Goal: Task Accomplishment & Management: Manage account settings

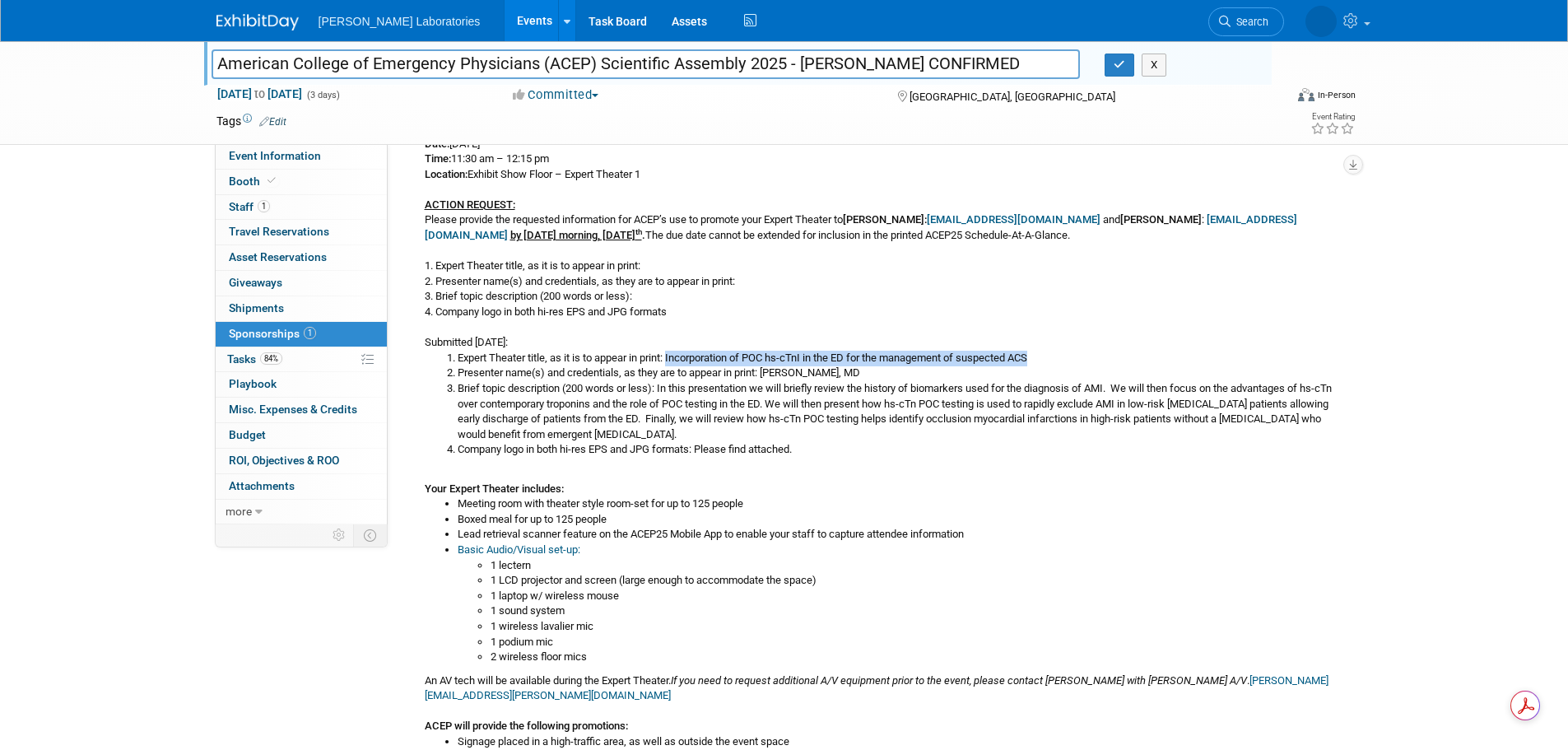
click at [504, 23] on link "Events" at bounding box center [534, 21] width 60 height 41
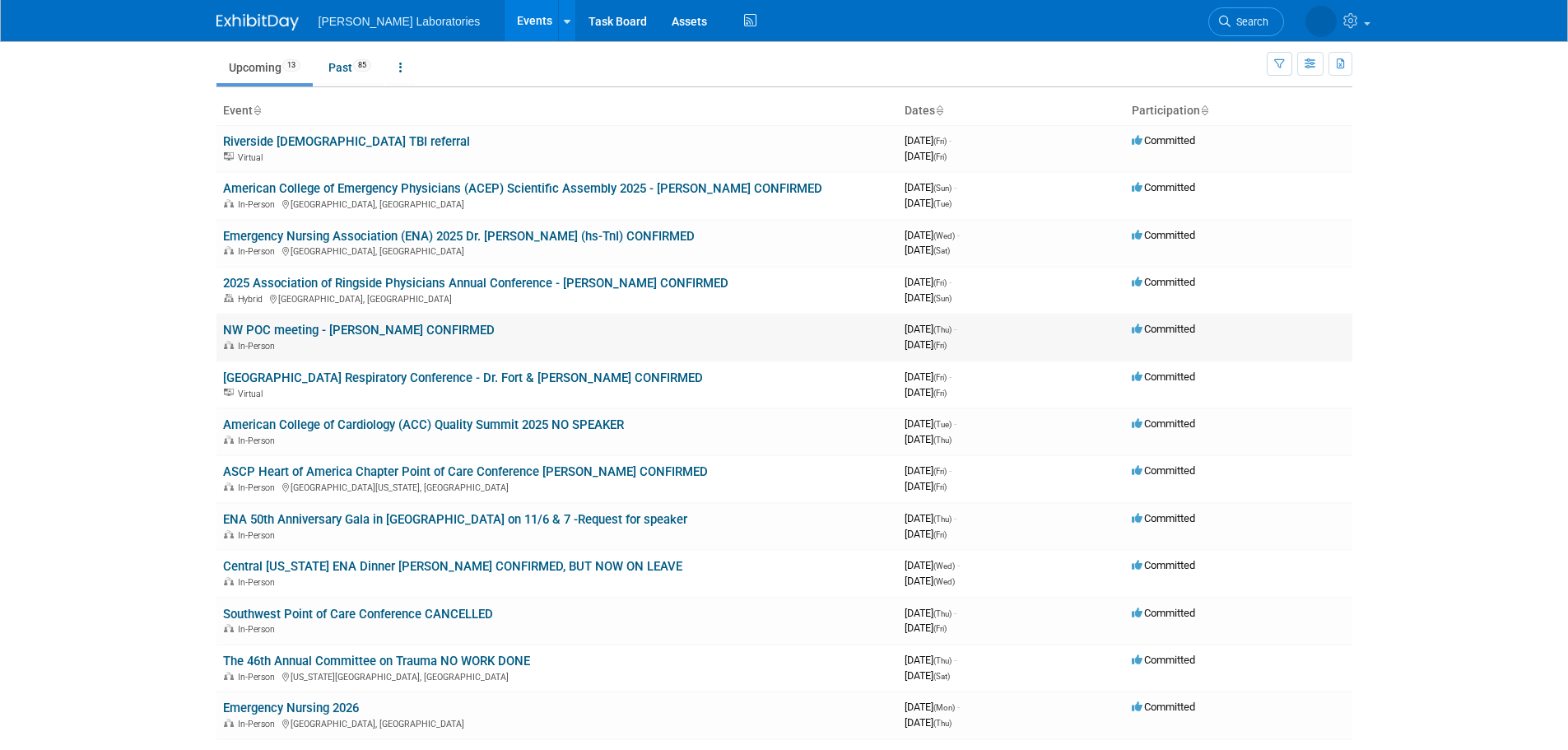
scroll to position [82, 0]
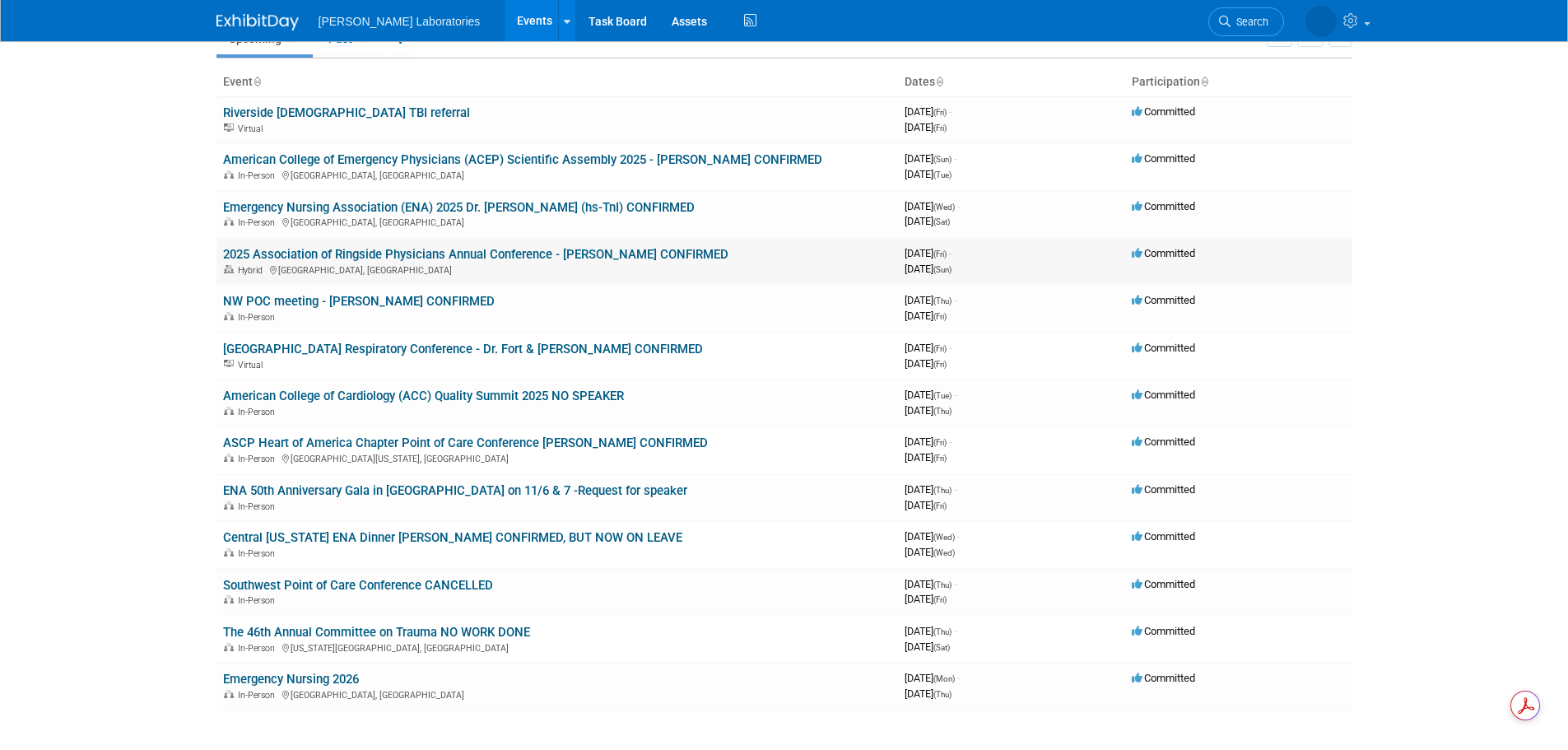
click at [309, 252] on link "2025 Association of Ringside Physicians Annual Conference - [PERSON_NAME] CONFI…" at bounding box center [475, 254] width 505 height 15
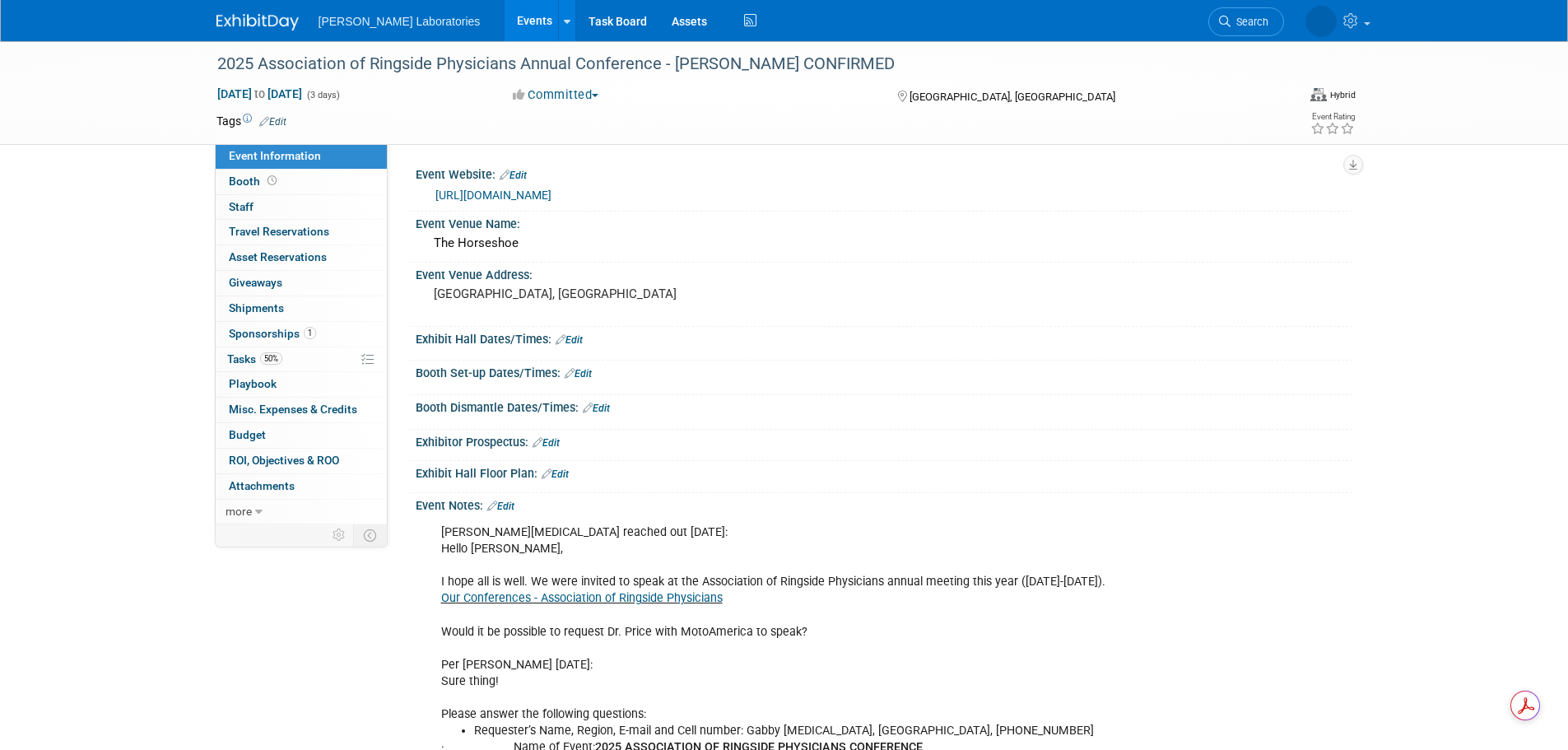
click at [507, 503] on link "Edit" at bounding box center [500, 507] width 27 height 12
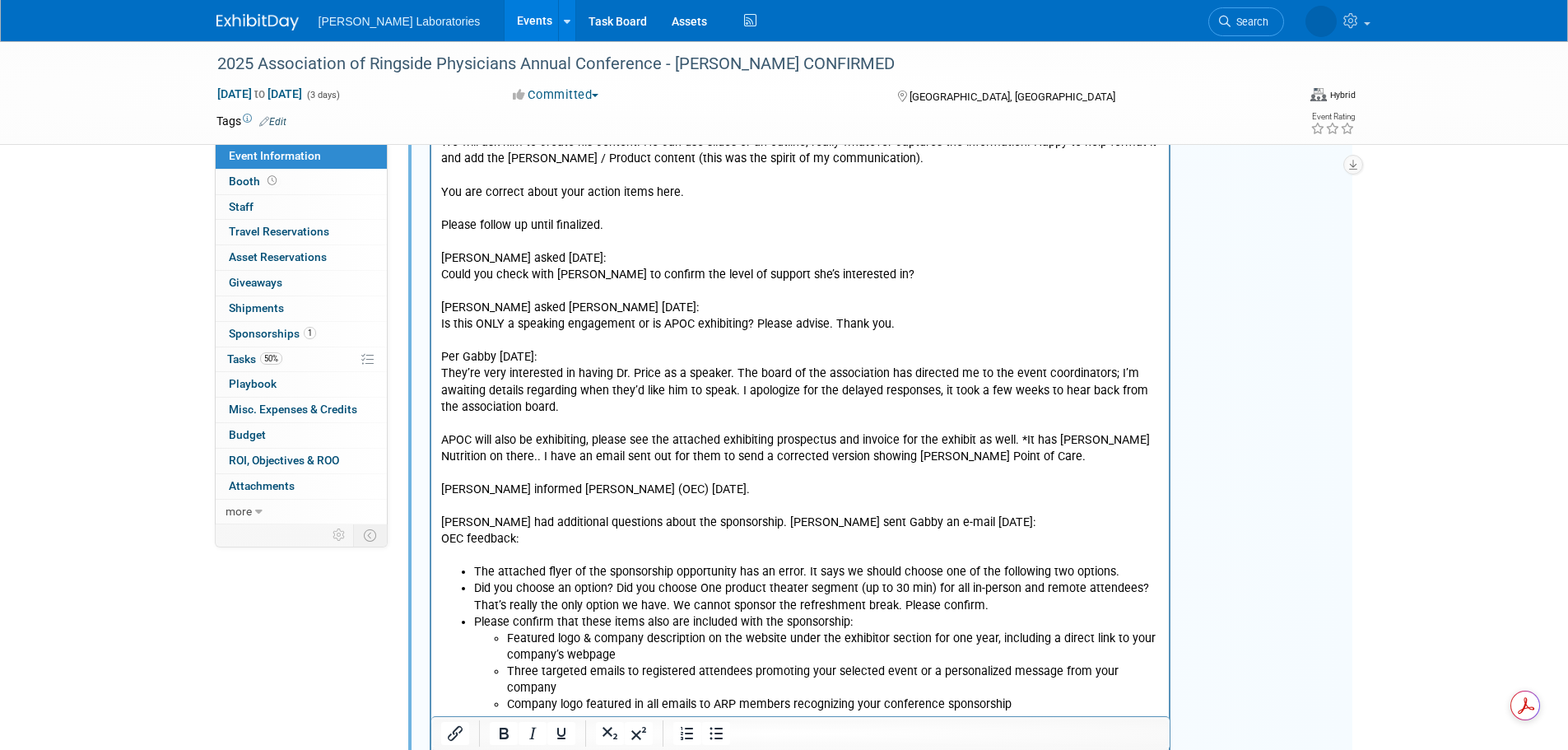
scroll to position [2059, 0]
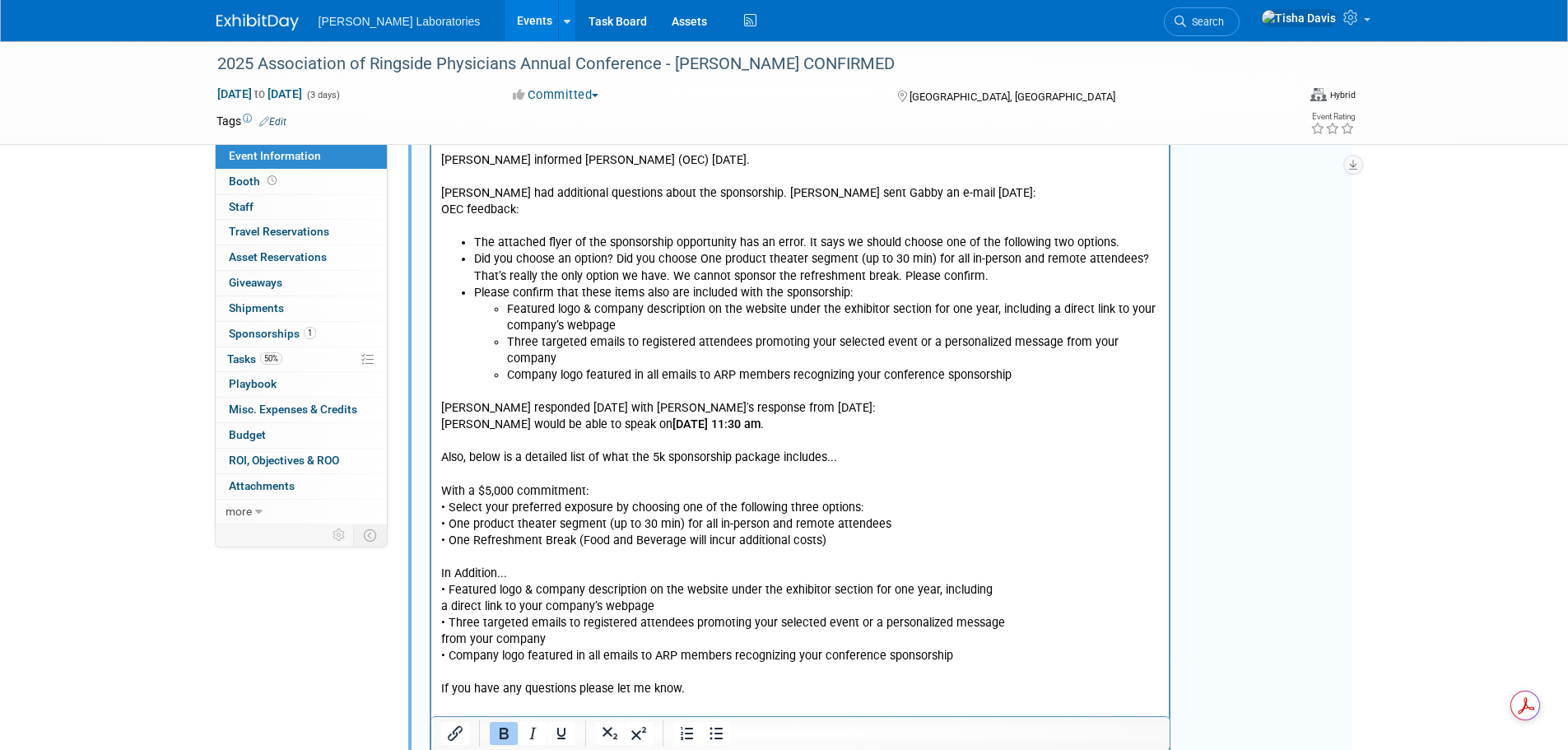
click at [671, 418] on b "Saturday, September 28th at 11:30 am" at bounding box center [715, 425] width 88 height 14
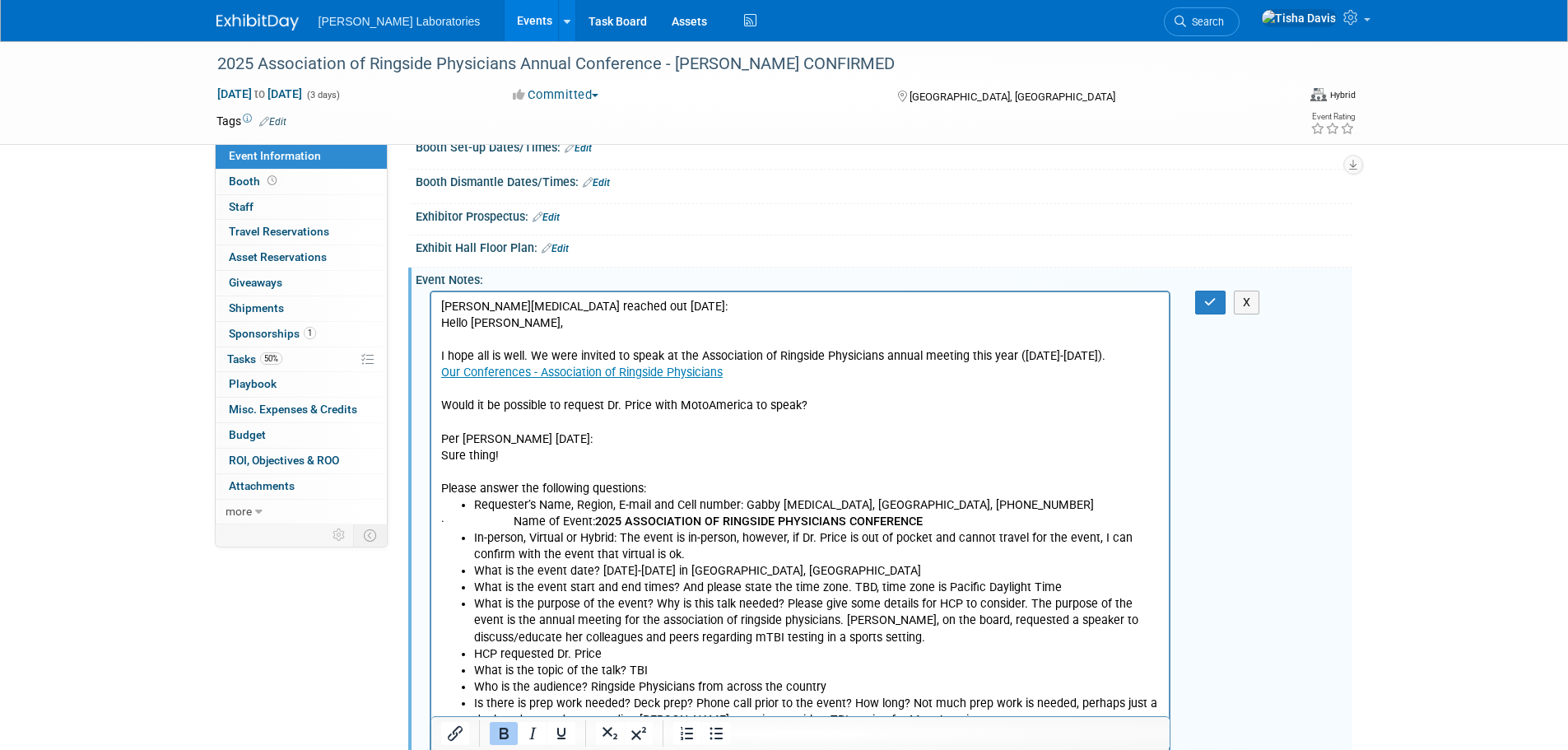
scroll to position [186, 0]
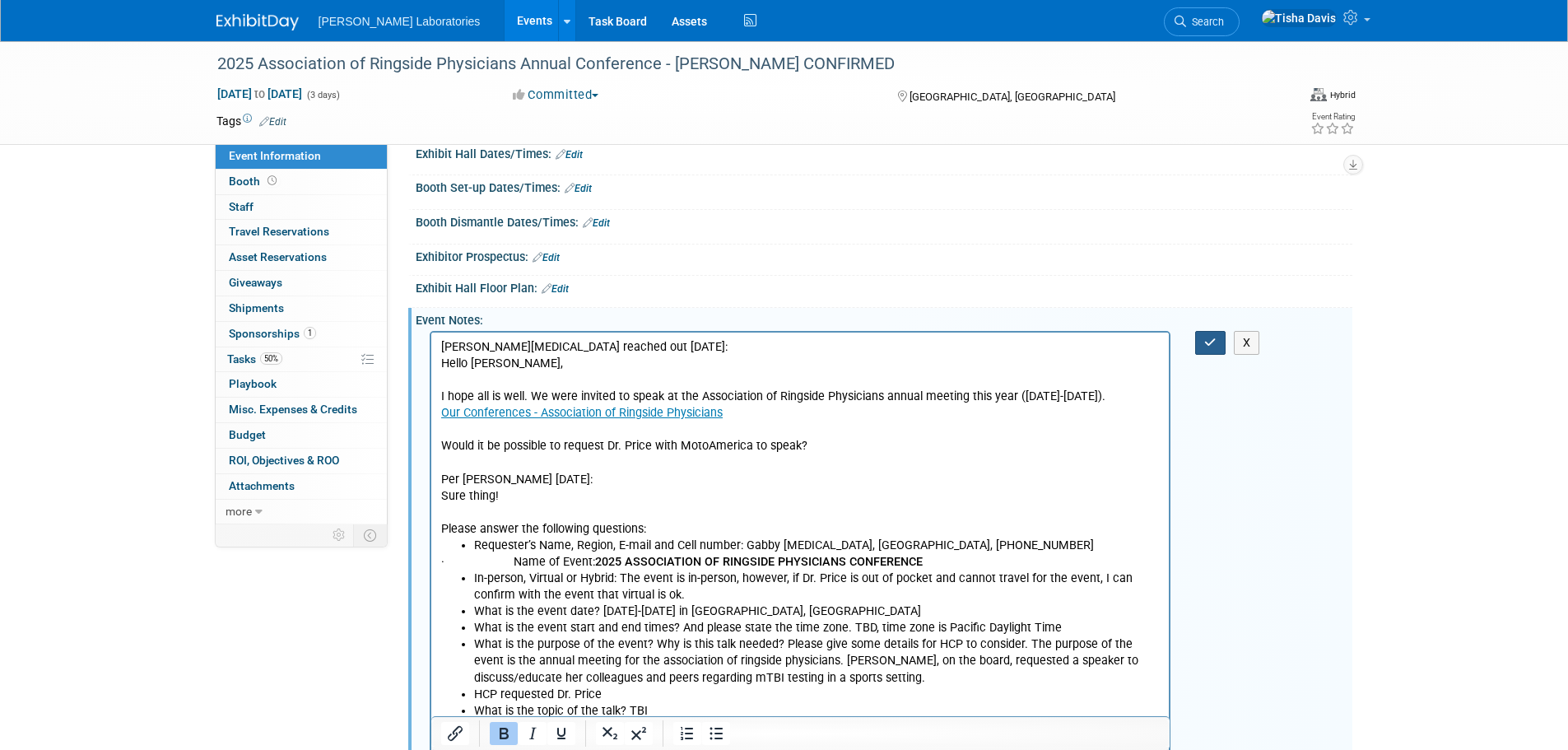
click at [1212, 339] on icon "button" at bounding box center [1210, 343] width 13 height 12
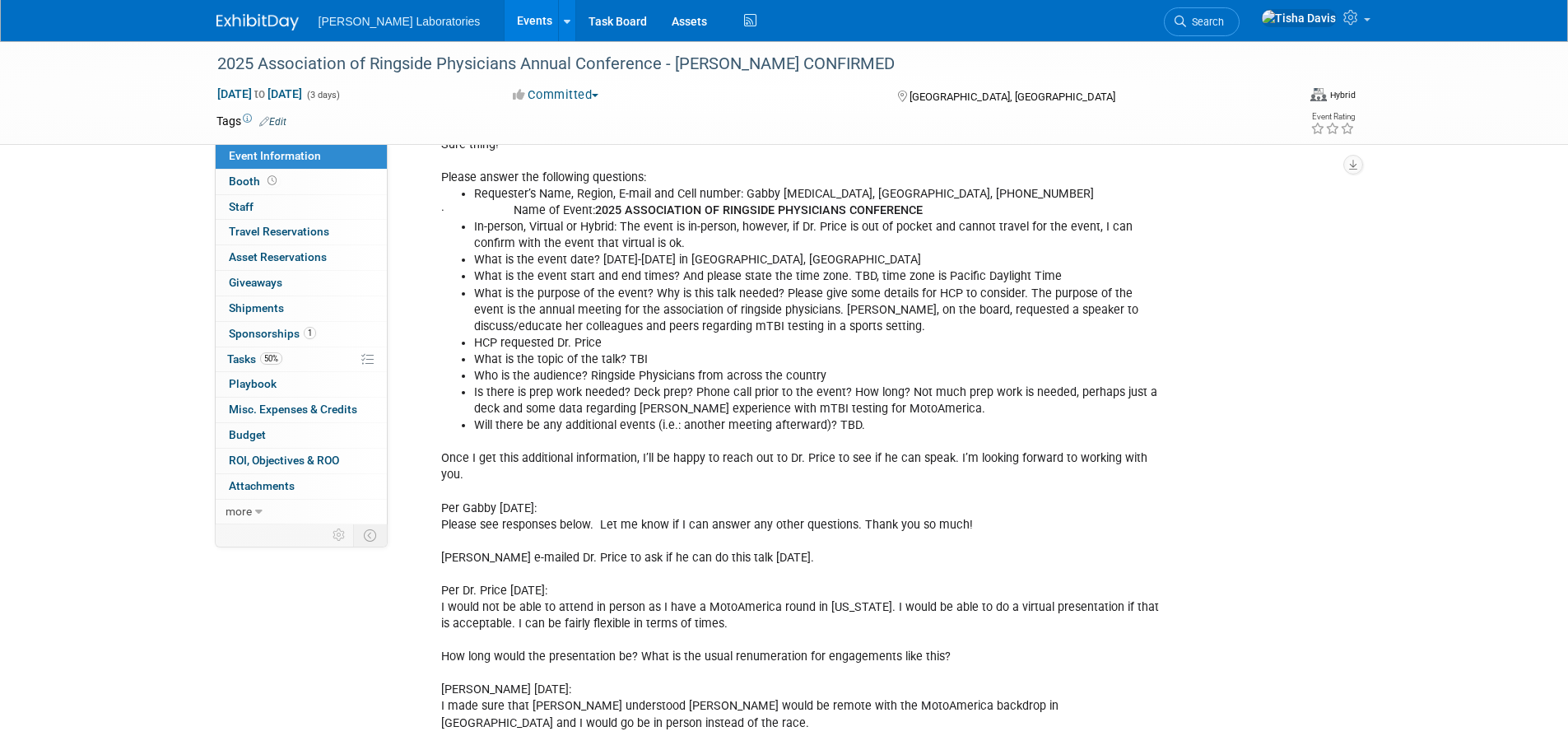
scroll to position [514, 0]
